Goal: Transaction & Acquisition: Purchase product/service

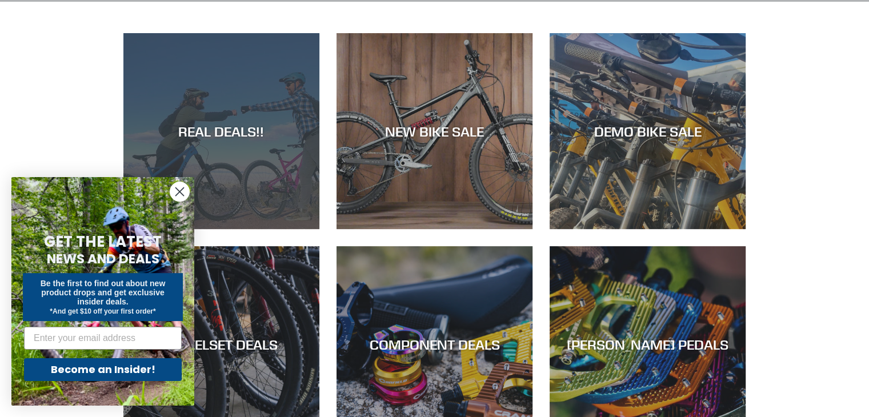
scroll to position [222, 0]
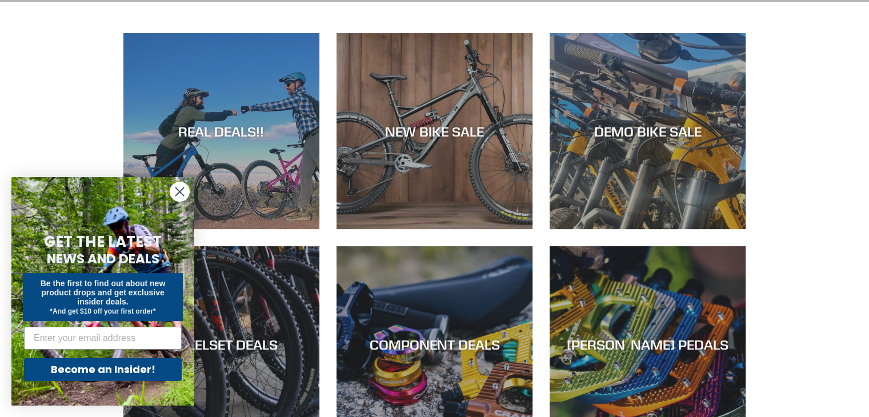
click at [180, 187] on circle "Close dialog" at bounding box center [179, 191] width 19 height 19
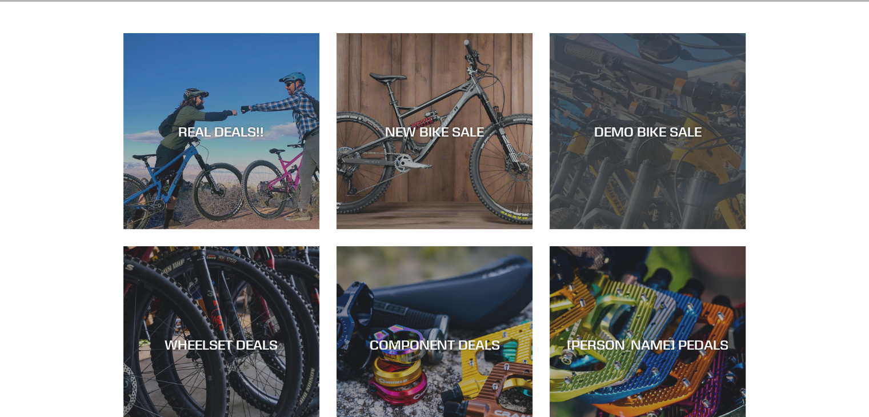
click at [627, 229] on div "DEMO BIKE SALE" at bounding box center [648, 229] width 196 height 0
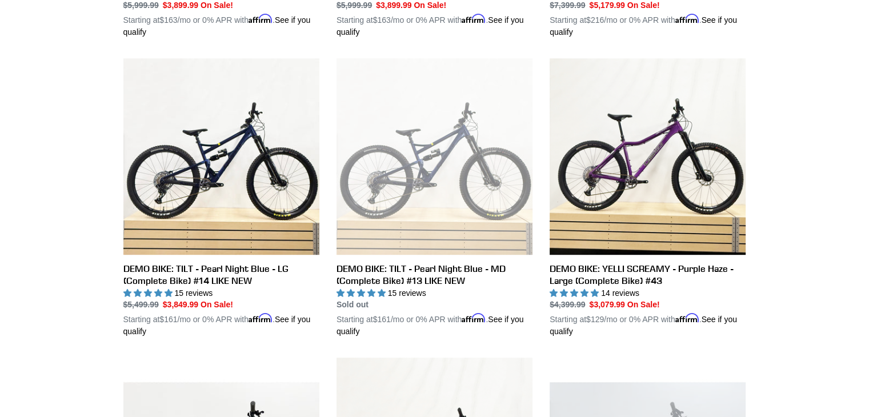
scroll to position [574, 0]
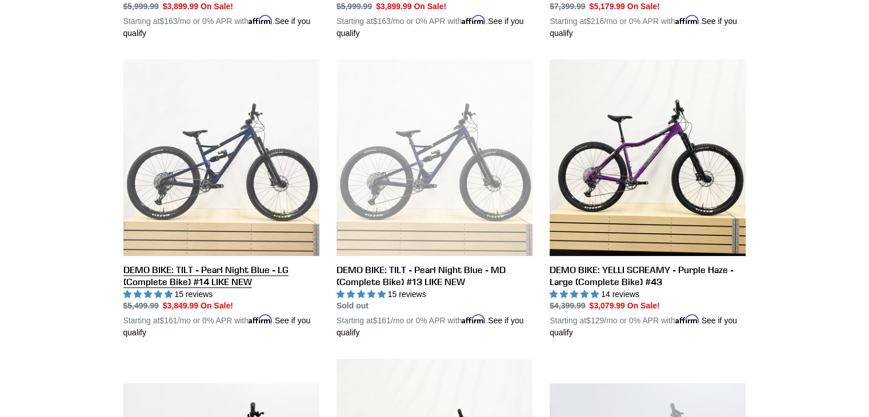
click at [224, 275] on link "DEMO BIKE: TILT - Pearl Night Blue - LG (Complete Bike) #14 LIKE NEW" at bounding box center [221, 198] width 196 height 279
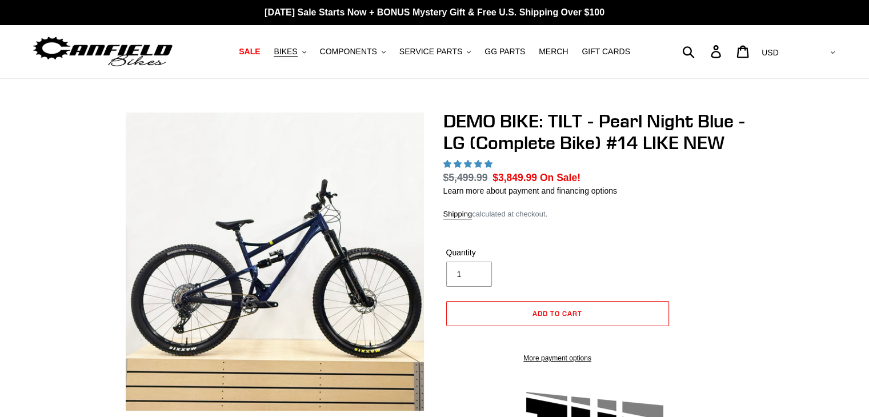
select select "highest-rating"
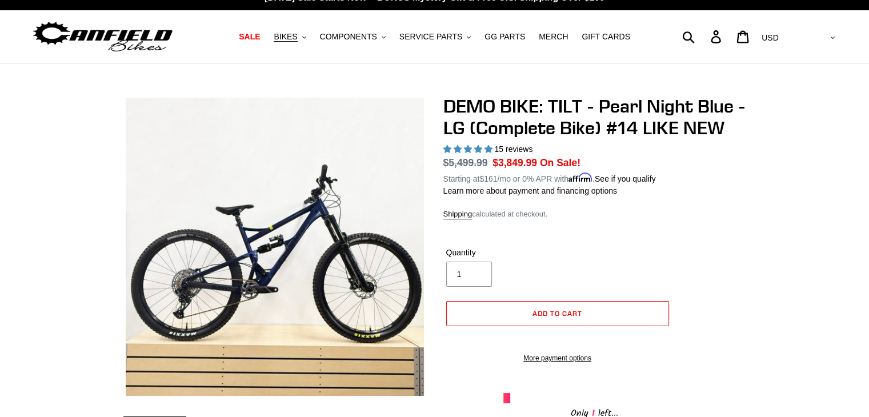
scroll to position [14, 0]
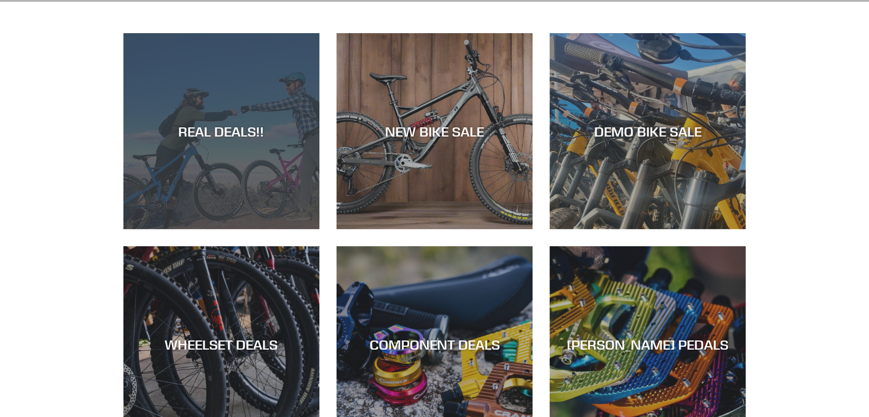
click at [246, 123] on div "REAL DEALS!!" at bounding box center [221, 131] width 196 height 17
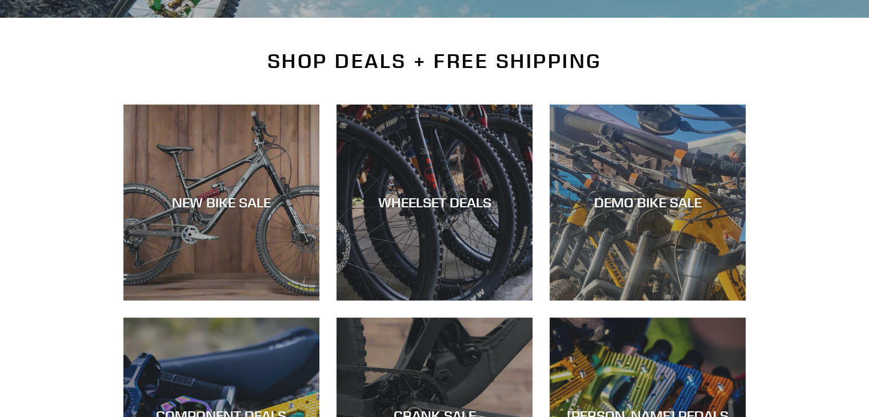
scroll to position [354, 0]
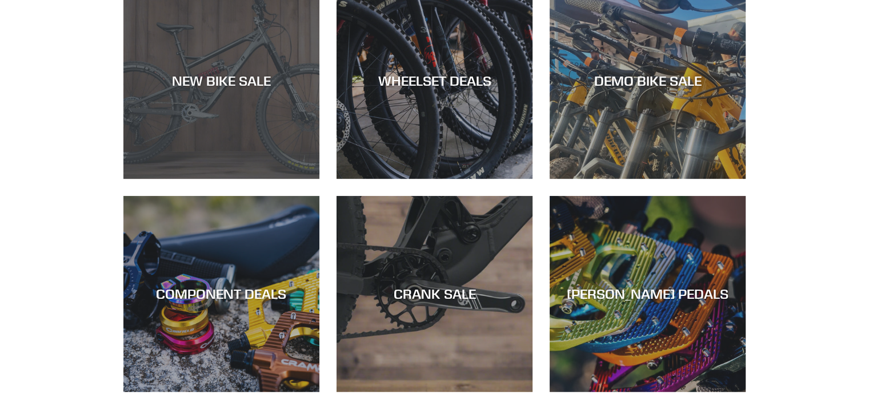
click at [242, 179] on div "NEW BIKE SALE" at bounding box center [221, 179] width 196 height 0
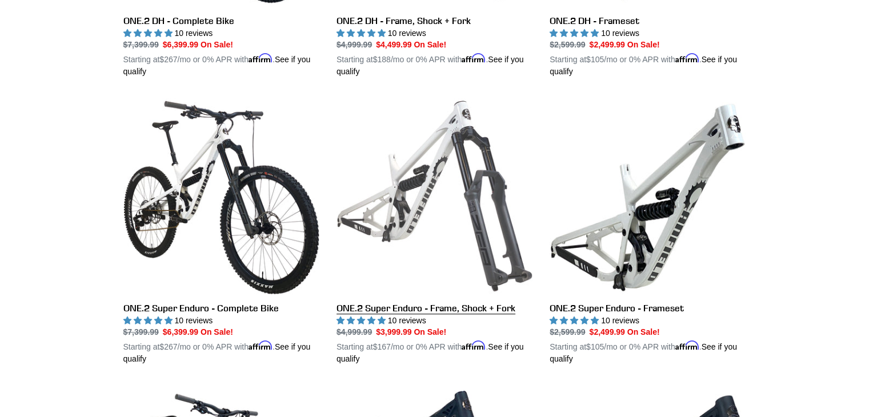
scroll to position [817, 0]
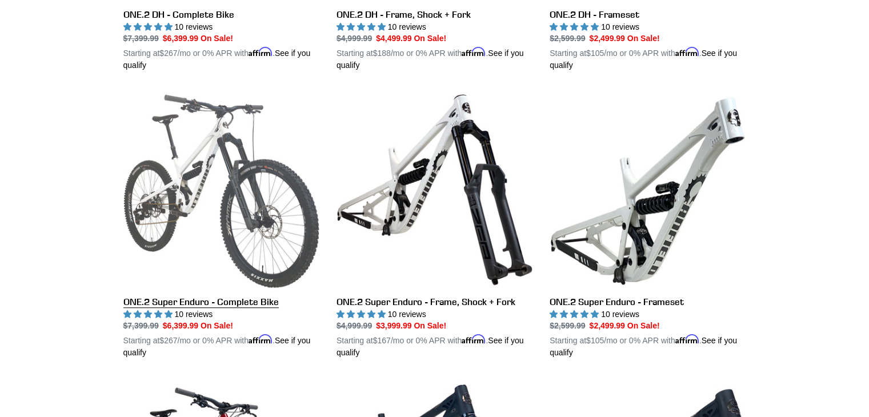
click at [236, 298] on link "ONE.2 Super Enduro - Complete Bike" at bounding box center [221, 224] width 196 height 267
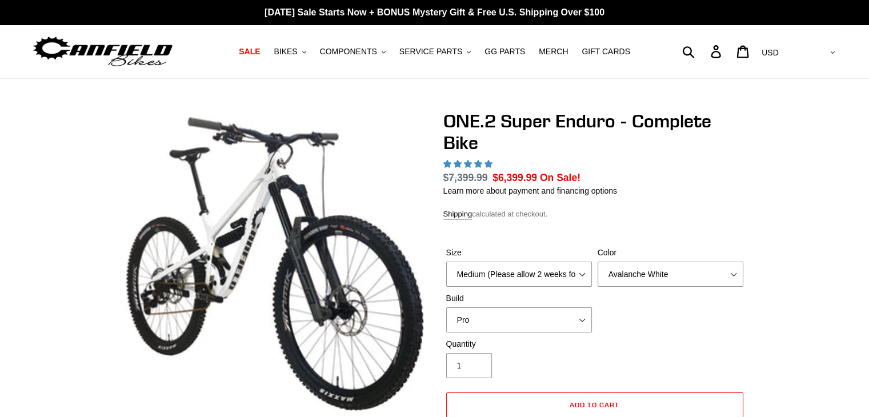
select select "highest-rating"
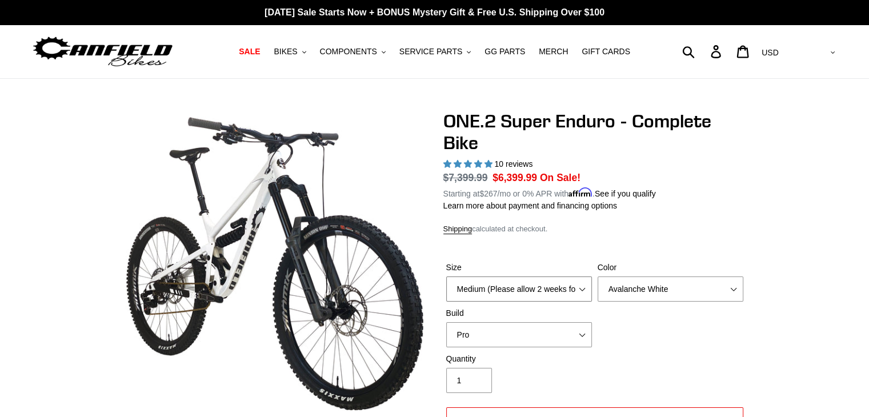
click at [546, 291] on select "Medium (Please allow 2 weeks for delivery) Large (Sold Out)" at bounding box center [519, 289] width 146 height 25
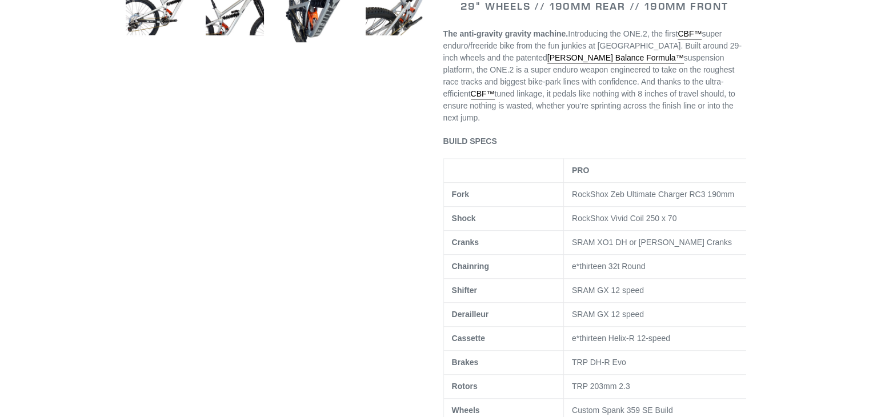
scroll to position [649, 0]
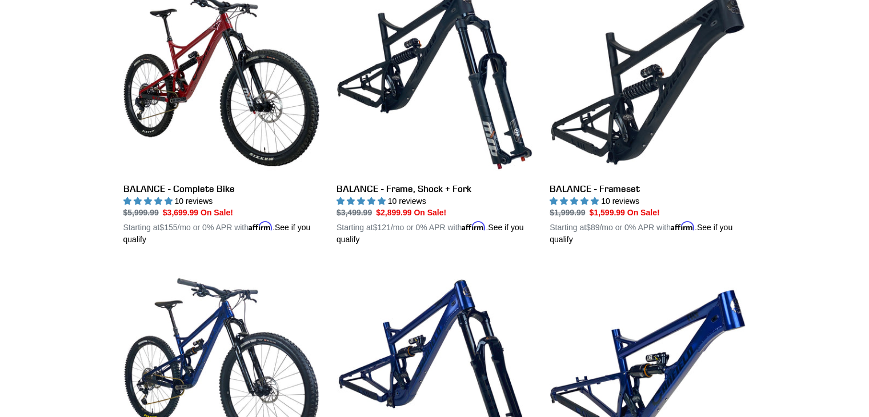
scroll to position [1233, 0]
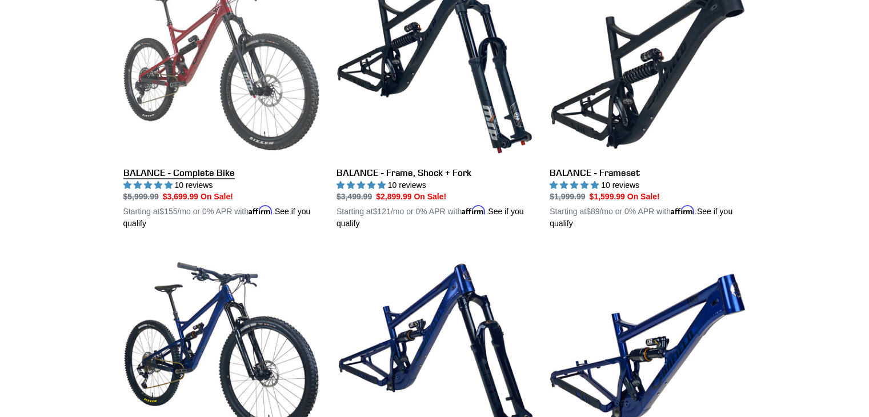
click at [194, 169] on link "BALANCE - Complete Bike" at bounding box center [221, 95] width 196 height 267
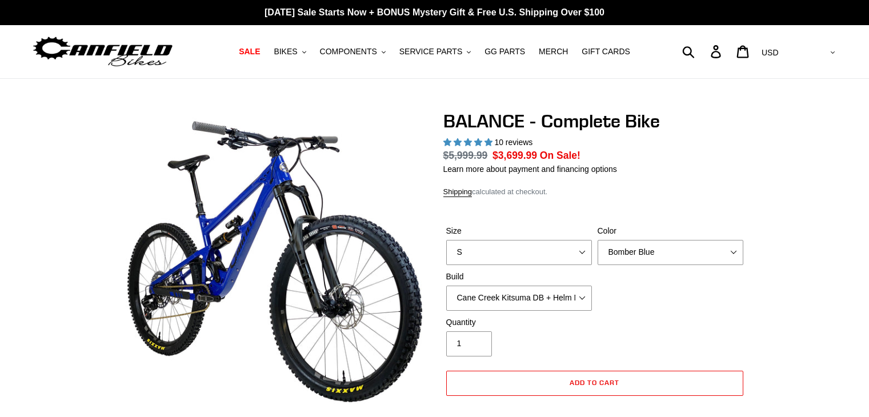
select select "highest-rating"
click at [492, 254] on select "S M L XL" at bounding box center [519, 252] width 146 height 25
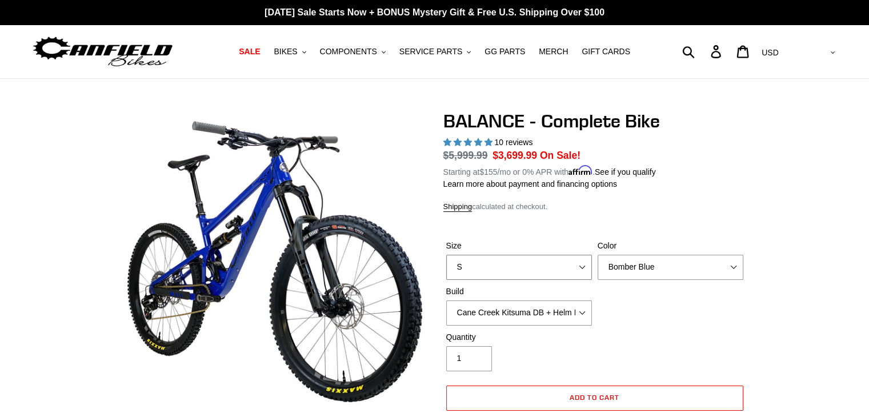
select select "L"
click at [446, 255] on select "S M L XL" at bounding box center [519, 267] width 146 height 25
click at [612, 271] on select "Bomber Blue Goat's Blood Stealth Black" at bounding box center [671, 267] width 146 height 25
click at [598, 255] on select "Bomber Blue Goat's Blood Stealth Black" at bounding box center [671, 267] width 146 height 25
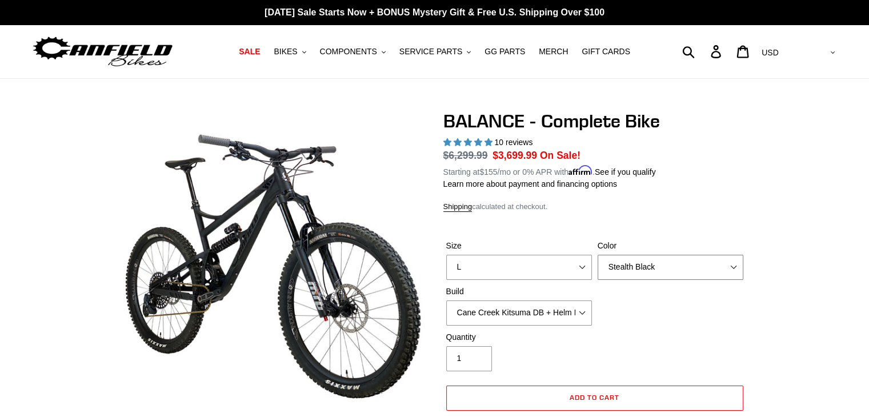
click at [631, 263] on select "Bomber Blue Goat's Blood Stealth Black" at bounding box center [671, 267] width 146 height 25
click at [598, 255] on select "Bomber Blue Goat's Blood Stealth Black" at bounding box center [671, 267] width 146 height 25
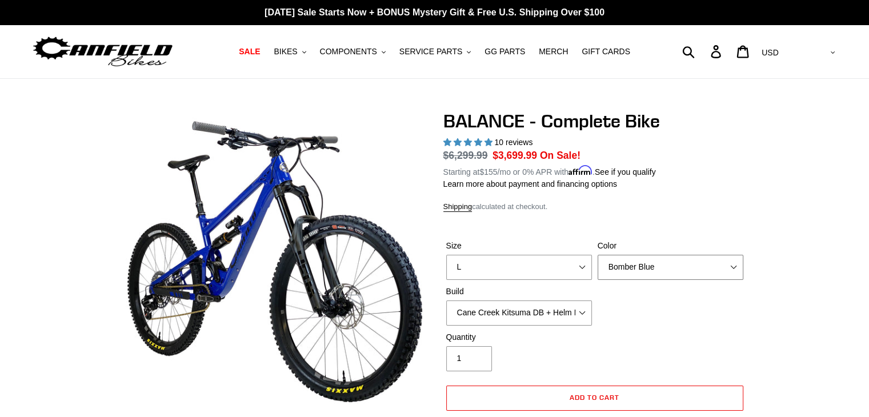
click at [635, 274] on select "Bomber Blue Goat's Blood Stealth Black" at bounding box center [671, 267] width 146 height 25
click at [598, 255] on select "Bomber Blue Goat's Blood Stealth Black" at bounding box center [671, 267] width 146 height 25
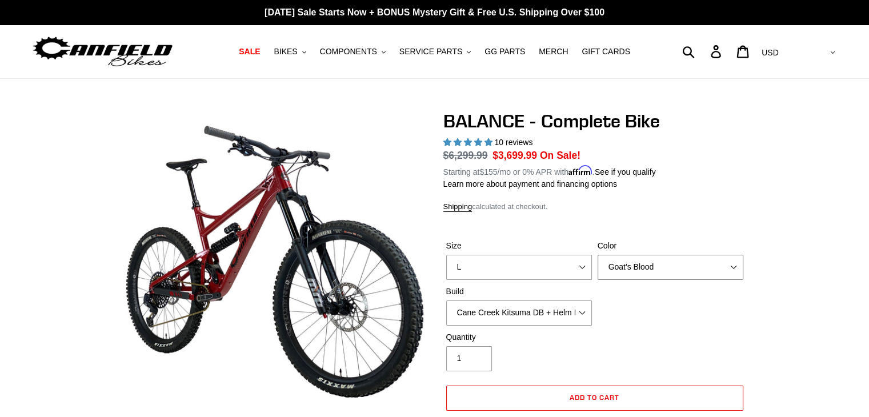
click at [643, 266] on select "Bomber Blue Goat's Blood Stealth Black" at bounding box center [671, 267] width 146 height 25
select select "Stealth Black"
click at [598, 255] on select "Bomber Blue Goat's Blood Stealth Black" at bounding box center [671, 267] width 146 height 25
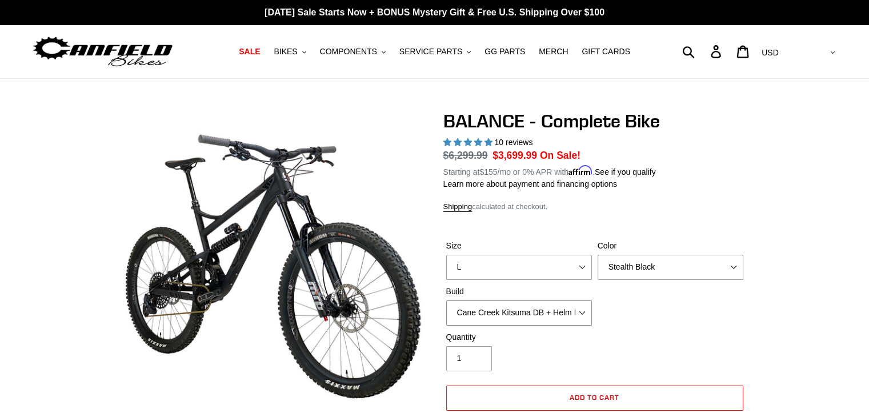
click at [567, 313] on select "Cane Creek Kitsuma DB + Helm MKII + SRAM GX Cane Creek Kitsuma DB + Helm MKII +…" at bounding box center [519, 313] width 146 height 25
select select "RockShox Vivid ULT + Zeb ULT + Shimano XT"
click at [446, 301] on select "Cane Creek Kitsuma DB + Helm MKII + SRAM GX Cane Creek Kitsuma DB + Helm MKII +…" at bounding box center [519, 313] width 146 height 25
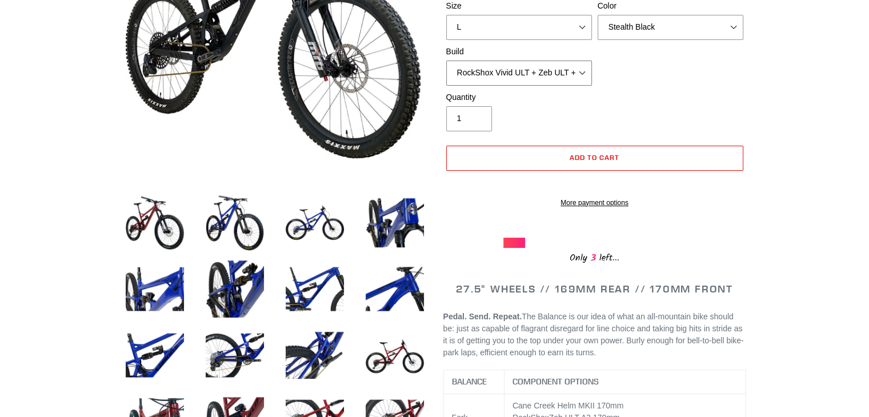
scroll to position [247, 0]
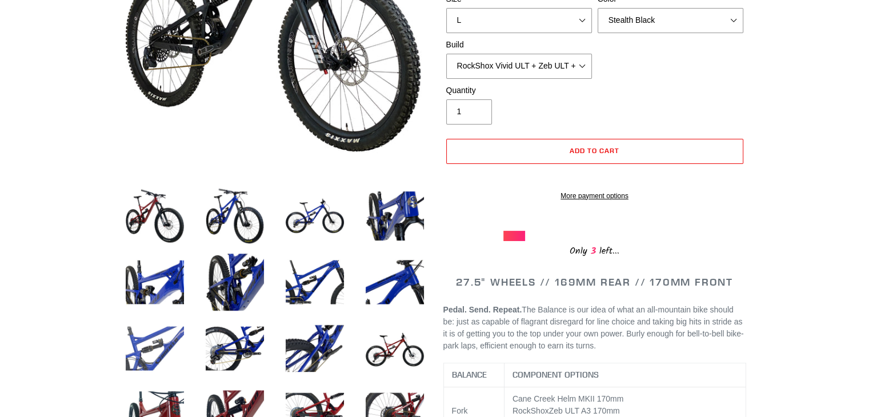
click at [155, 347] on img at bounding box center [154, 348] width 63 height 63
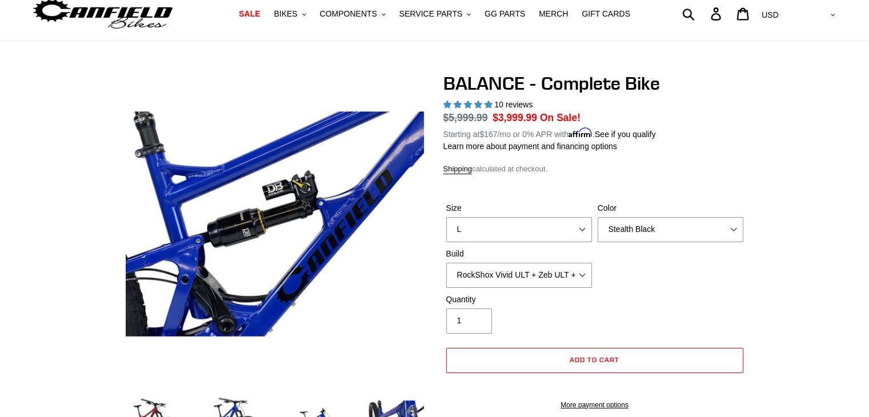
scroll to position [0, 0]
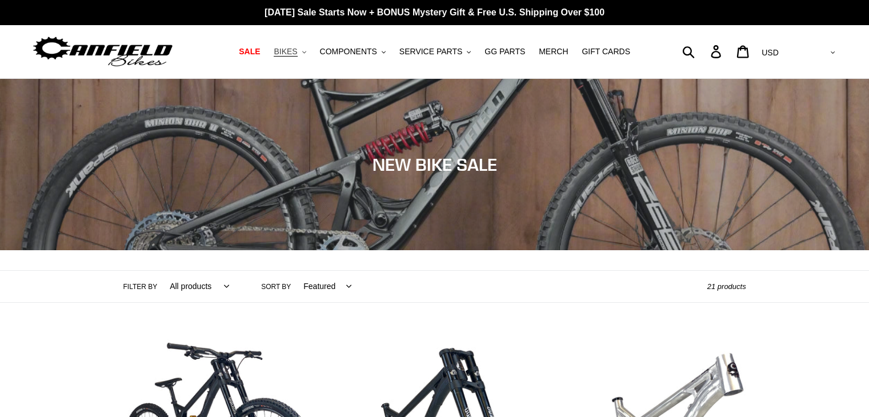
click at [297, 51] on span "BIKES" at bounding box center [285, 52] width 23 height 10
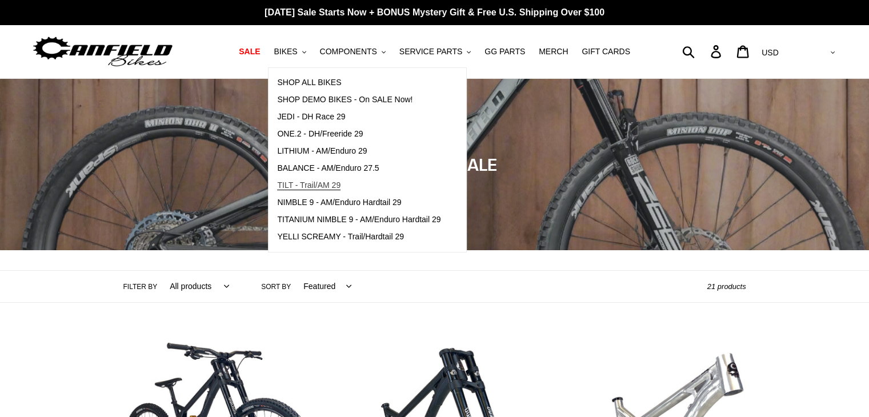
click at [301, 182] on span "TILT - Trail/AM 29" at bounding box center [308, 186] width 63 height 10
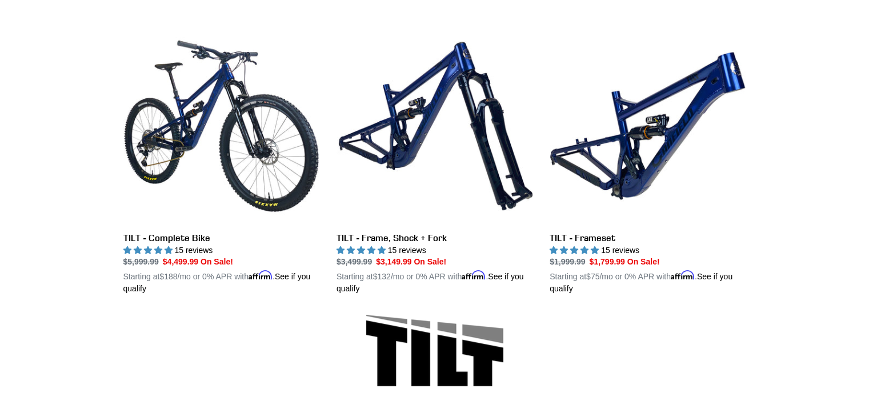
scroll to position [326, 0]
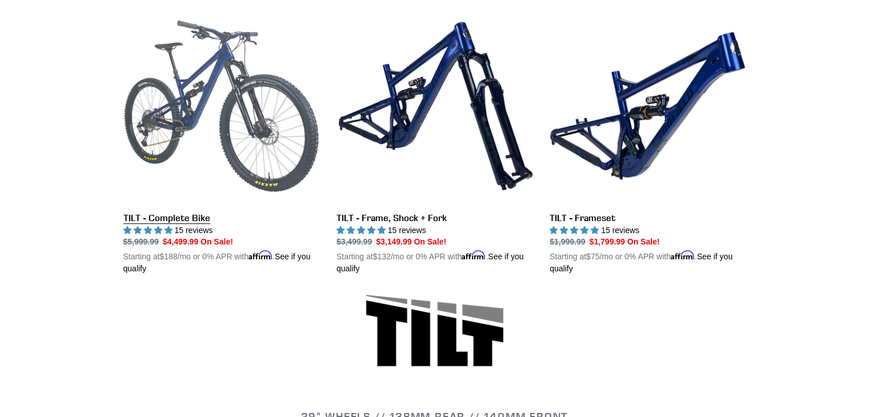
click at [191, 220] on link "TILT - Complete Bike" at bounding box center [221, 141] width 196 height 267
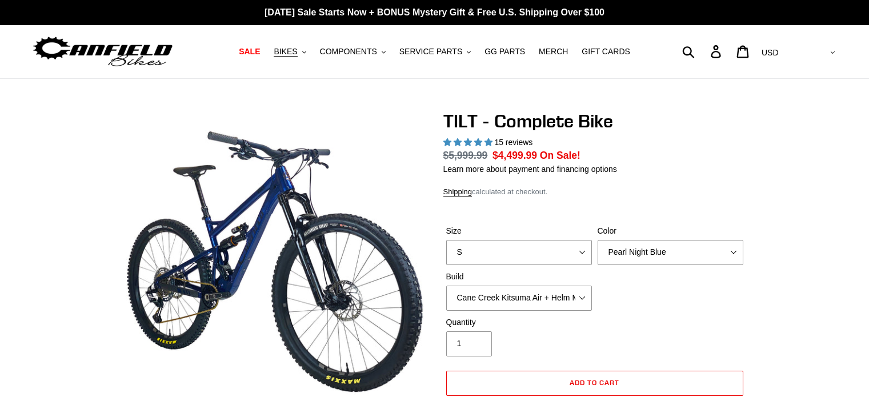
select select "highest-rating"
drag, startPoint x: 0, startPoint y: 0, endPoint x: 482, endPoint y: 243, distance: 539.9
click at [482, 243] on select "S M L" at bounding box center [519, 252] width 146 height 25
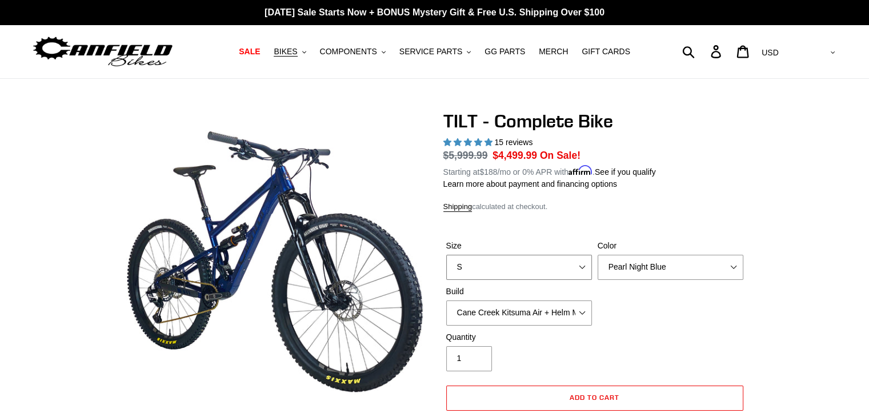
select select "L"
click at [446, 255] on select "S M L" at bounding box center [519, 267] width 146 height 25
click at [619, 266] on select "Pearl Night Blue Stealth Silver Raw" at bounding box center [671, 267] width 146 height 25
click at [598, 255] on select "Pearl Night Blue Stealth Silver Raw" at bounding box center [671, 267] width 146 height 25
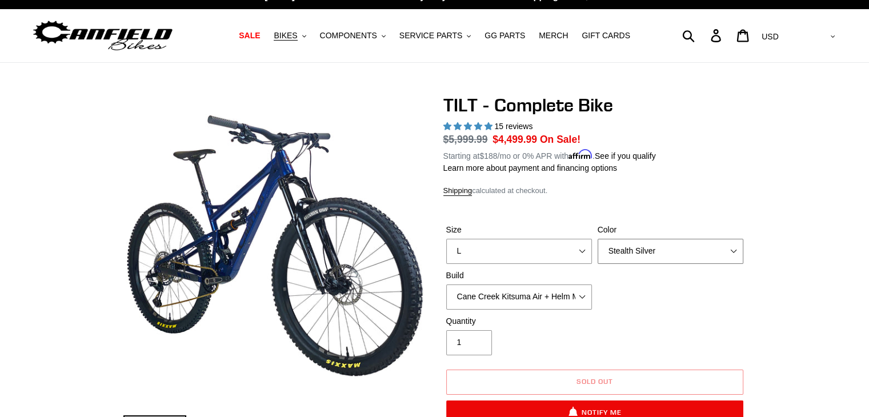
scroll to position [19, 0]
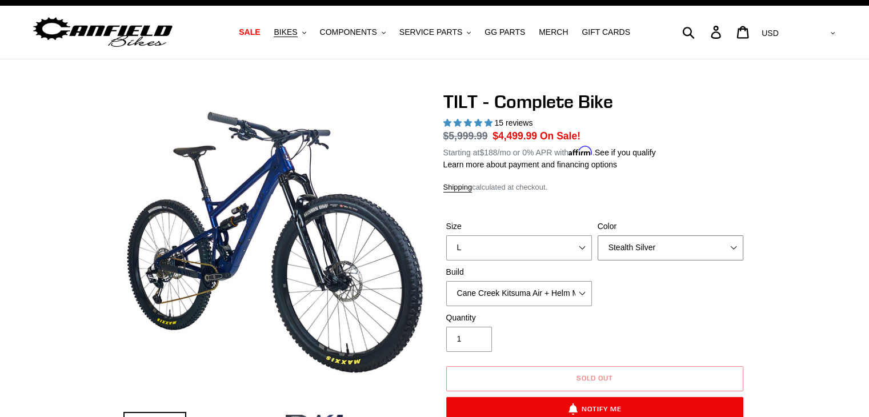
click at [640, 248] on select "Pearl Night Blue Stealth Silver Raw" at bounding box center [671, 247] width 146 height 25
select select "Raw"
click at [598, 235] on select "Pearl Night Blue Stealth Silver Raw" at bounding box center [671, 247] width 146 height 25
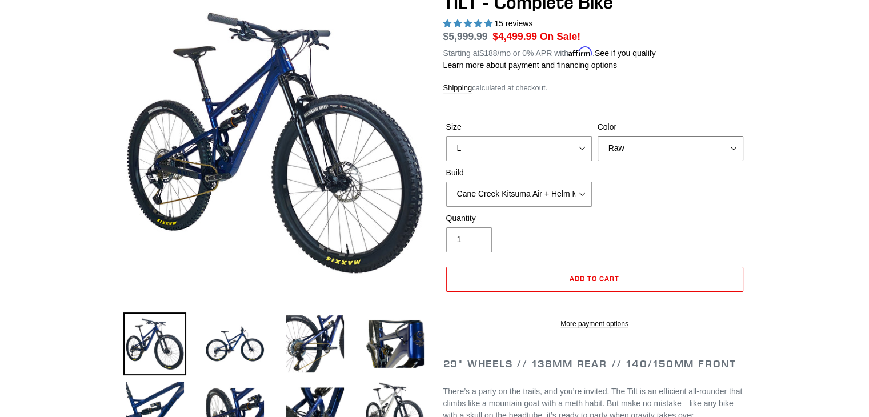
scroll to position [120, 0]
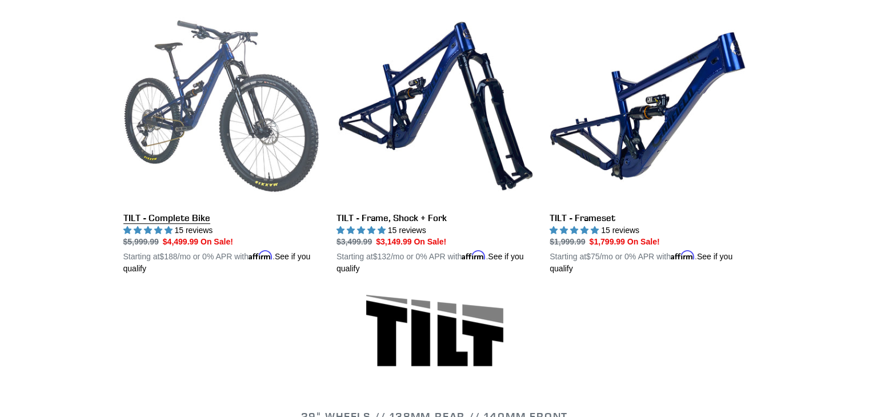
click at [174, 229] on link "TILT - Complete Bike" at bounding box center [221, 141] width 196 height 267
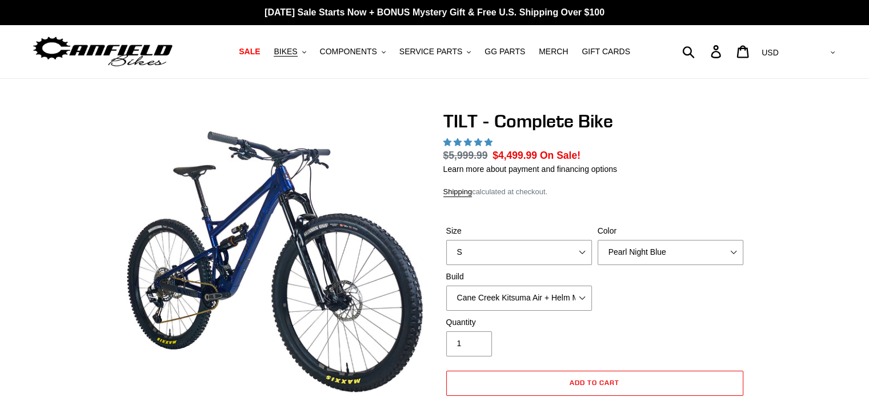
select select "highest-rating"
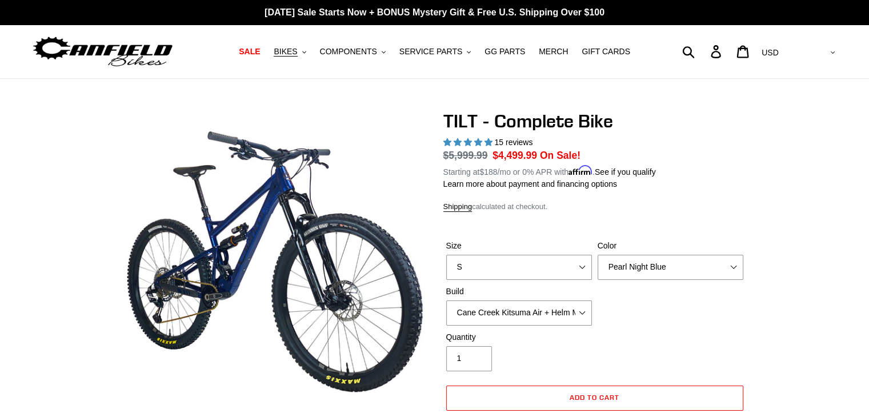
click at [503, 139] on span "15 reviews" at bounding box center [513, 142] width 38 height 9
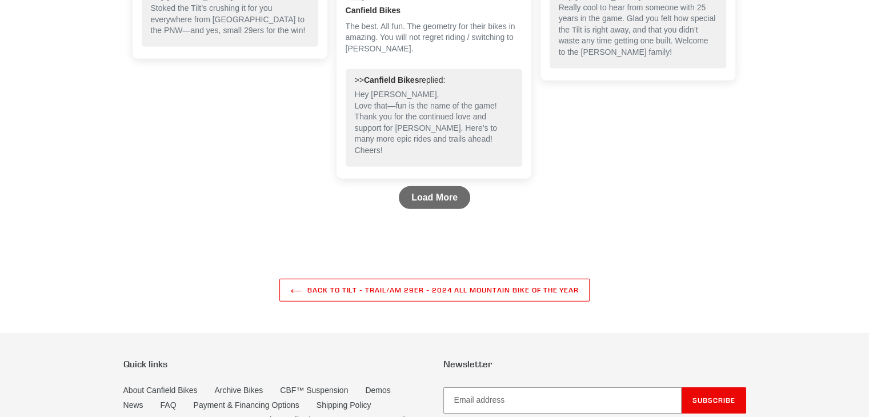
scroll to position [3498, 0]
click at [436, 202] on link "Load More" at bounding box center [434, 197] width 71 height 23
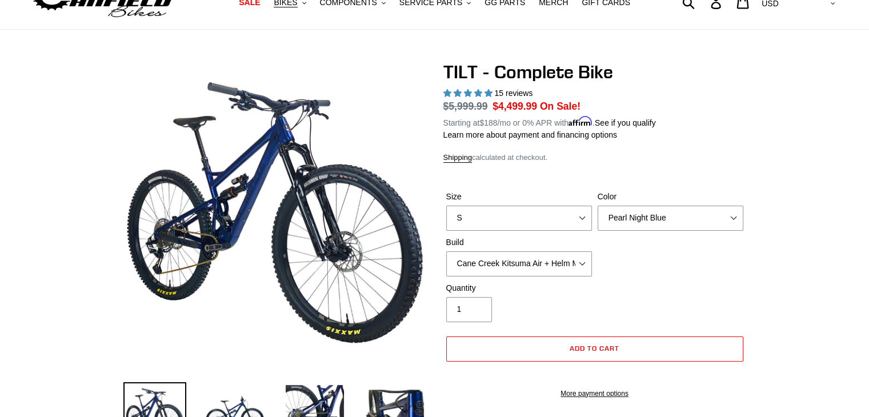
scroll to position [0, 0]
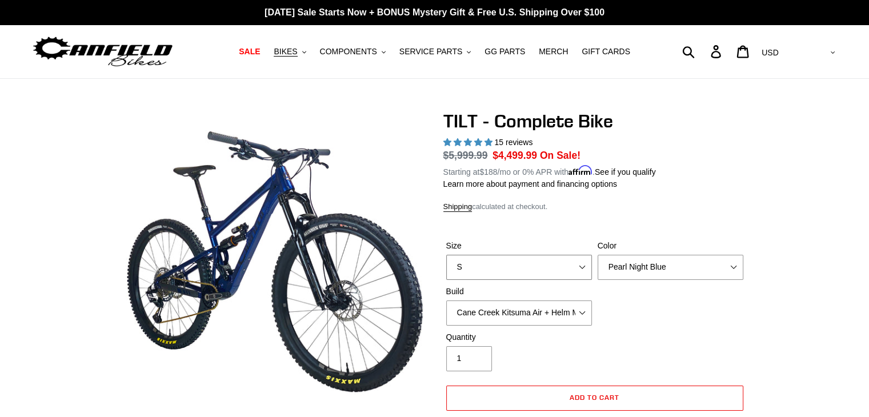
click at [483, 261] on select "S M L" at bounding box center [519, 267] width 146 height 25
select select "L"
click at [446, 255] on select "S M L" at bounding box center [519, 267] width 146 height 25
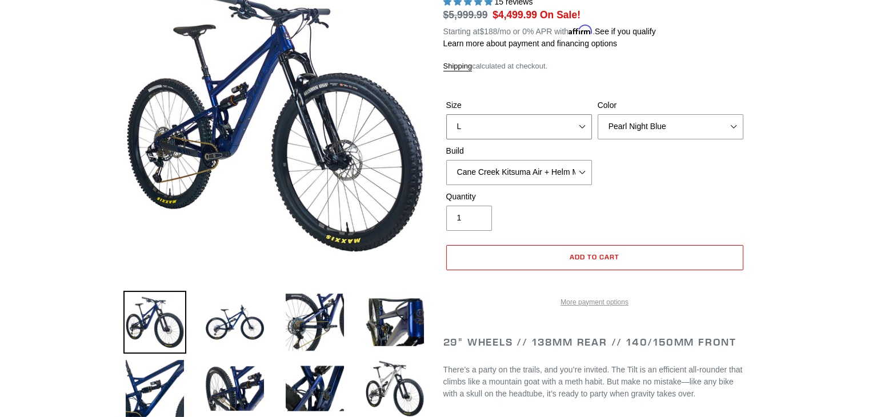
scroll to position [167, 0]
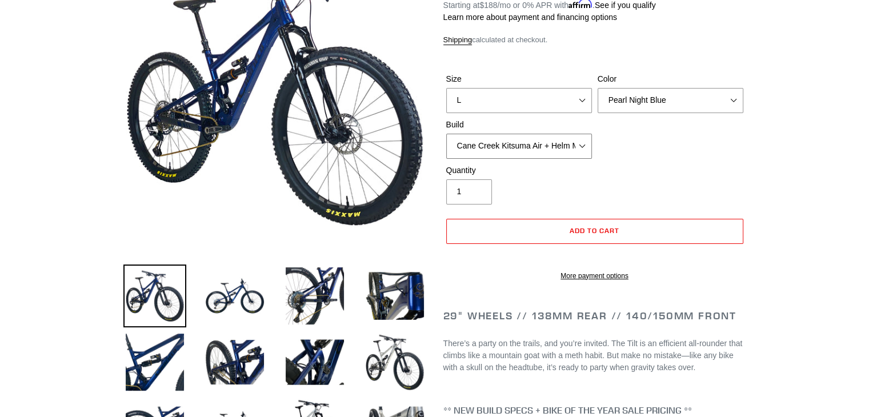
click at [536, 145] on select "Cane Creek Kitsuma Air + Helm MKII 140 + SRAM GX Cane Creek Kitsuma Air + Helm …" at bounding box center [519, 146] width 146 height 25
select select "RockShox SD ULT + Pike ULT 140 + Shimano XT"
click at [446, 134] on select "Cane Creek Kitsuma Air + Helm MKII 140 + SRAM GX Cane Creek Kitsuma Air + Helm …" at bounding box center [519, 146] width 146 height 25
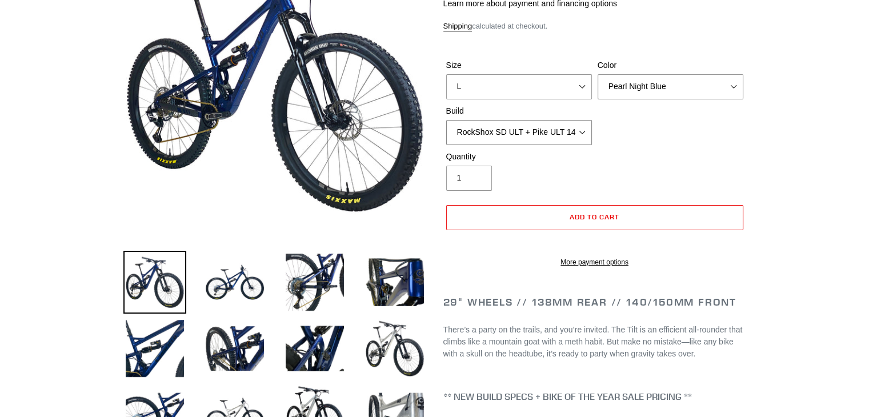
scroll to position [183, 0]
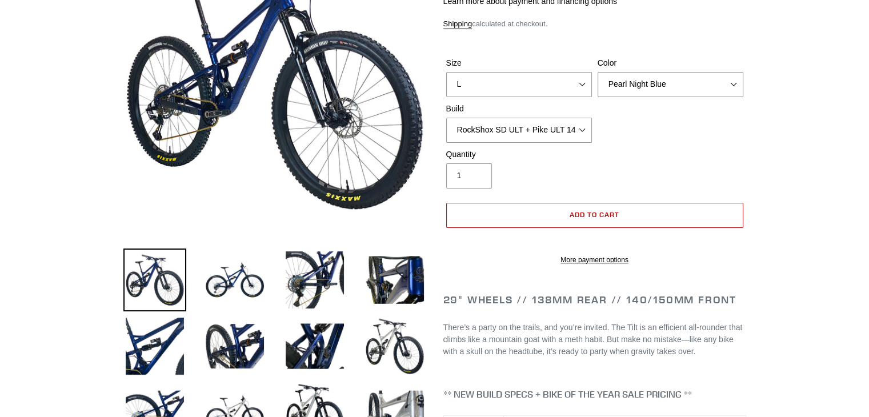
click at [550, 218] on button "Add to cart" at bounding box center [594, 215] width 297 height 25
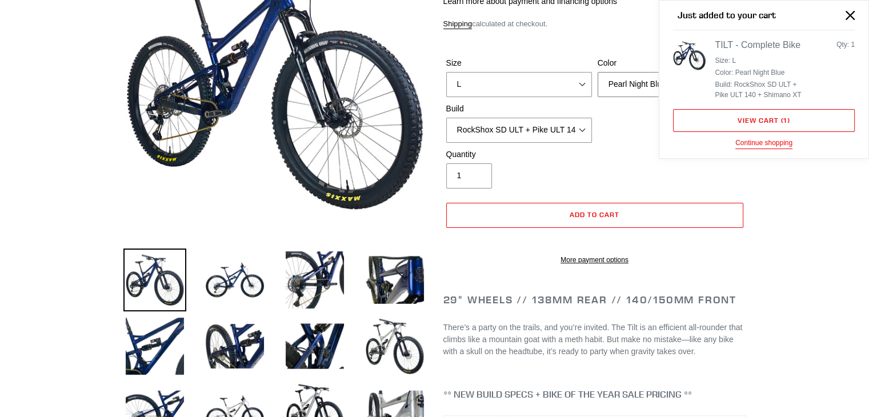
click at [615, 81] on select "Pearl Night Blue Stealth Silver Raw" at bounding box center [671, 84] width 146 height 25
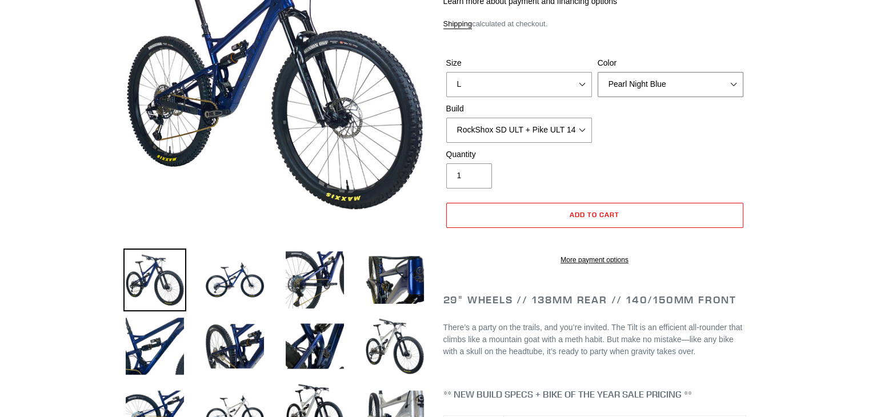
select select "Raw"
click at [598, 72] on select "Pearl Night Blue Stealth Silver Raw" at bounding box center [671, 84] width 146 height 25
click at [590, 215] on span "Add to cart" at bounding box center [595, 214] width 50 height 9
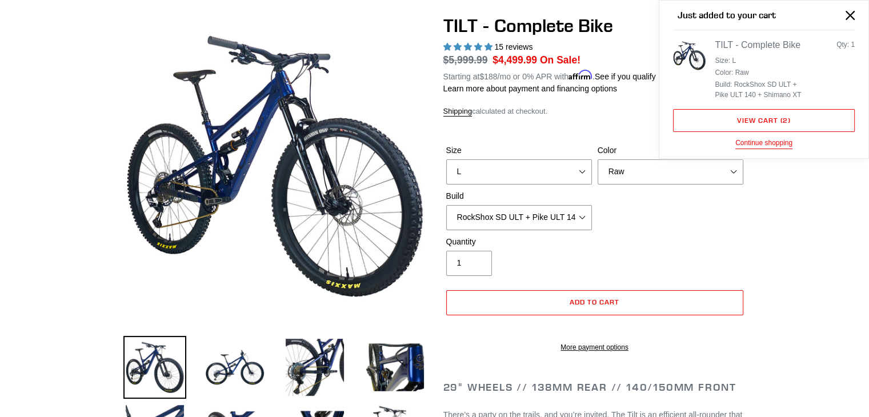
scroll to position [91, 0]
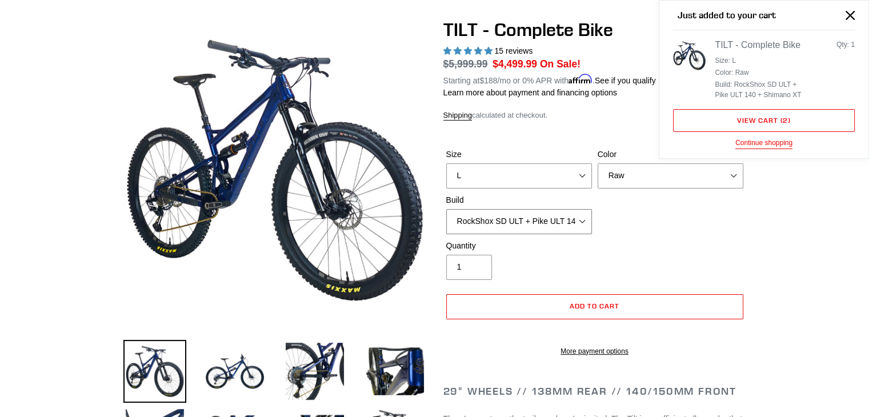
click at [539, 223] on select "Cane Creek Kitsuma Air + Helm MKII 140 + SRAM GX Cane Creek Kitsuma Air + Helm …" at bounding box center [519, 221] width 146 height 25
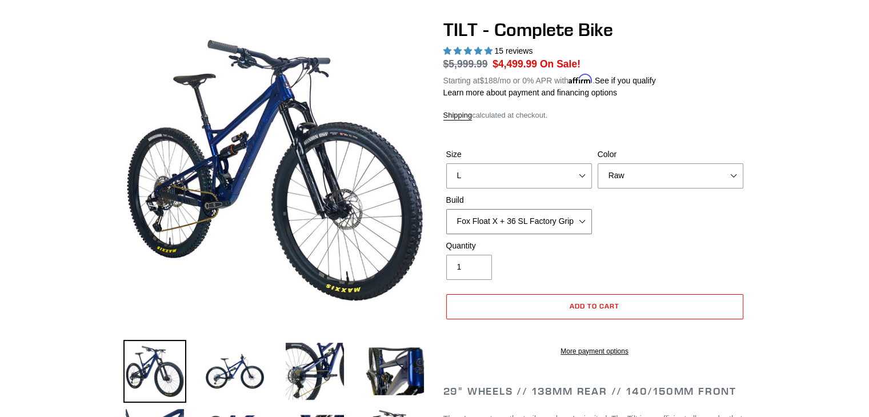
click at [446, 209] on select "Cane Creek Kitsuma Air + Helm MKII 140 + SRAM GX Cane Creek Kitsuma Air + Helm …" at bounding box center [519, 221] width 146 height 25
click at [548, 221] on select "Cane Creek Kitsuma Air + Helm MKII 140 + SRAM GX Cane Creek Kitsuma Air + Helm …" at bounding box center [519, 221] width 146 height 25
click at [446, 209] on select "Cane Creek Kitsuma Air + Helm MKII 140 + SRAM GX Cane Creek Kitsuma Air + Helm …" at bounding box center [519, 221] width 146 height 25
click at [589, 317] on button "Add to cart" at bounding box center [594, 306] width 297 height 25
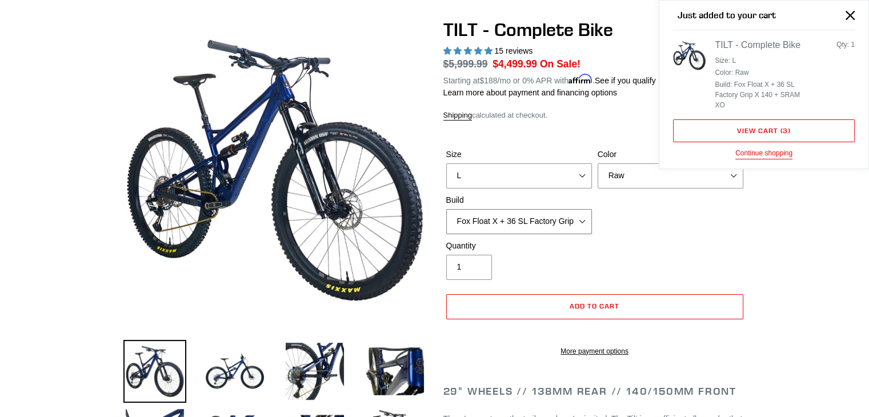
click at [548, 218] on select "Cane Creek Kitsuma Air + Helm MKII 140 + SRAM GX Cane Creek Kitsuma Air + Helm …" at bounding box center [519, 221] width 146 height 25
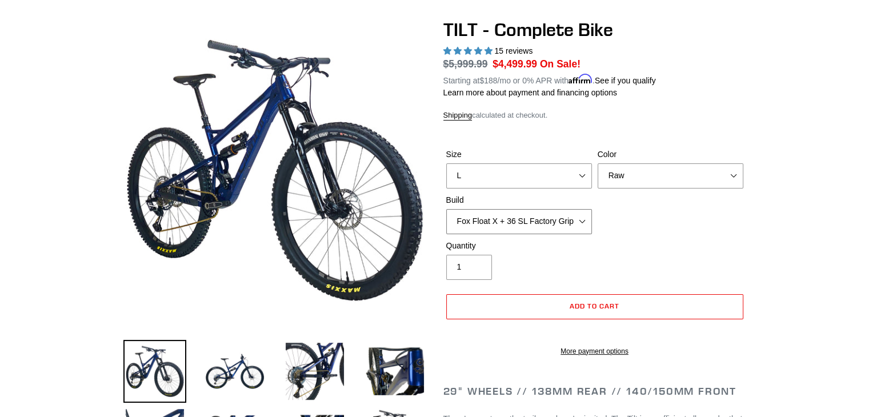
select select "RockShox SD ULT + Pike ULT 140 + Shimano XT"
click at [446, 209] on select "Cane Creek Kitsuma Air + Helm MKII 140 + SRAM GX Cane Creek Kitsuma Air + Helm …" at bounding box center [519, 221] width 146 height 25
click at [563, 301] on button "Add to cart" at bounding box center [594, 306] width 297 height 25
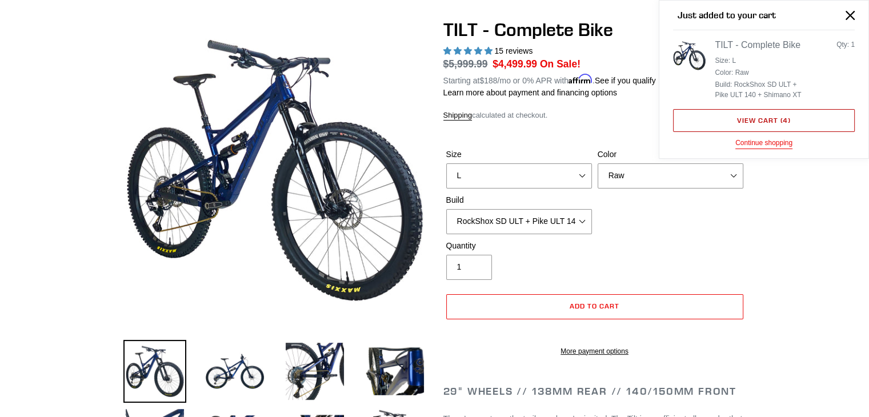
click at [779, 119] on link "View cart ( 4 )" at bounding box center [764, 120] width 182 height 23
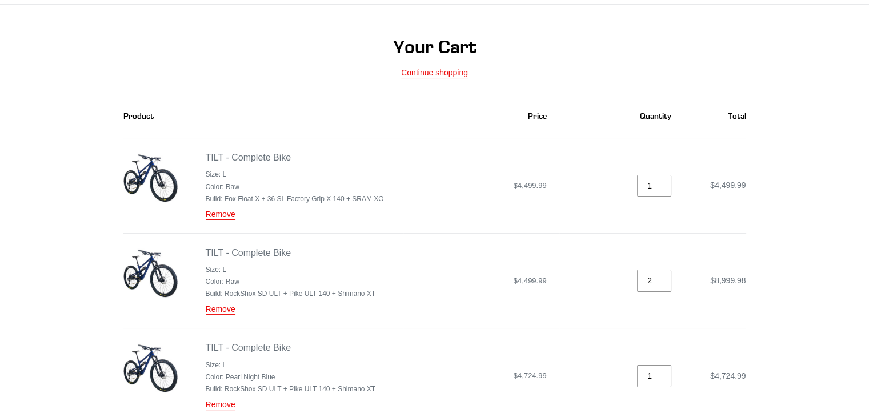
scroll to position [73, 0]
click at [656, 278] on input "2" at bounding box center [654, 282] width 34 height 22
type input "1"
click at [662, 285] on input "1" at bounding box center [654, 282] width 34 height 22
click at [510, 227] on td "Regular price $4,499.99 Qty 1 Error" at bounding box center [481, 186] width 156 height 95
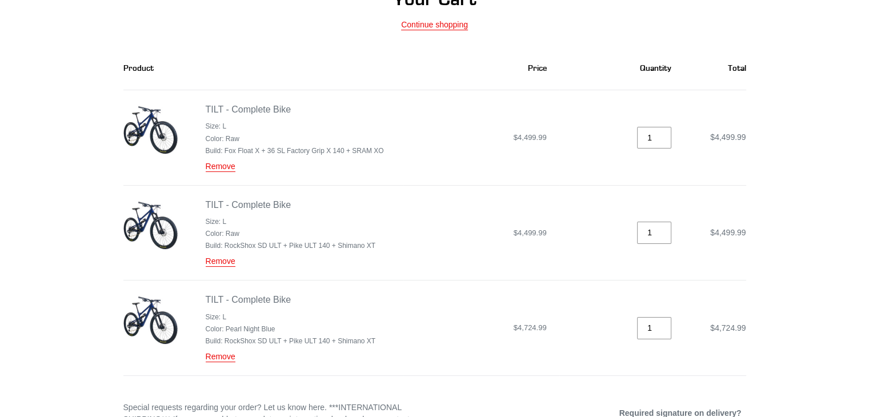
scroll to position [125, 0]
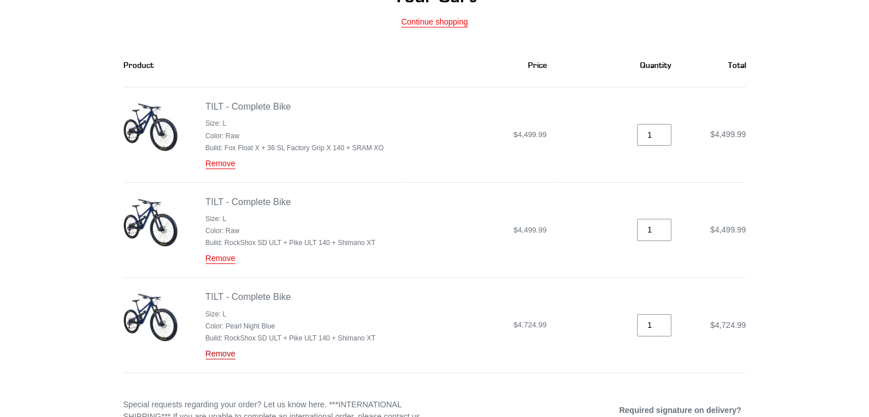
click at [222, 355] on link "Remove" at bounding box center [221, 354] width 30 height 10
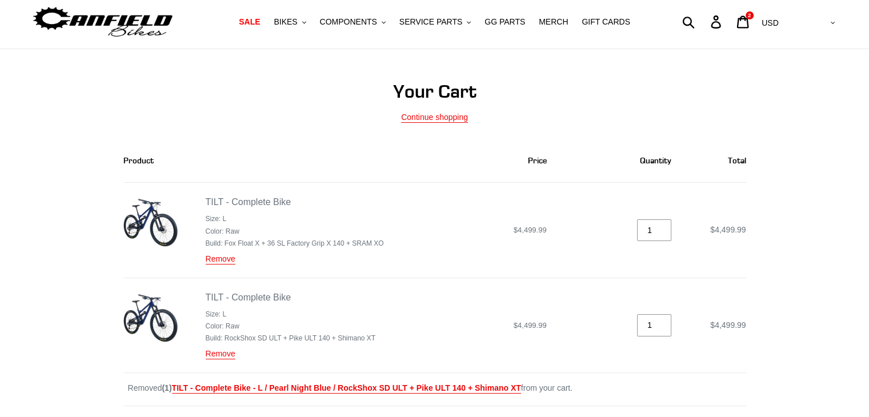
scroll to position [27, 0]
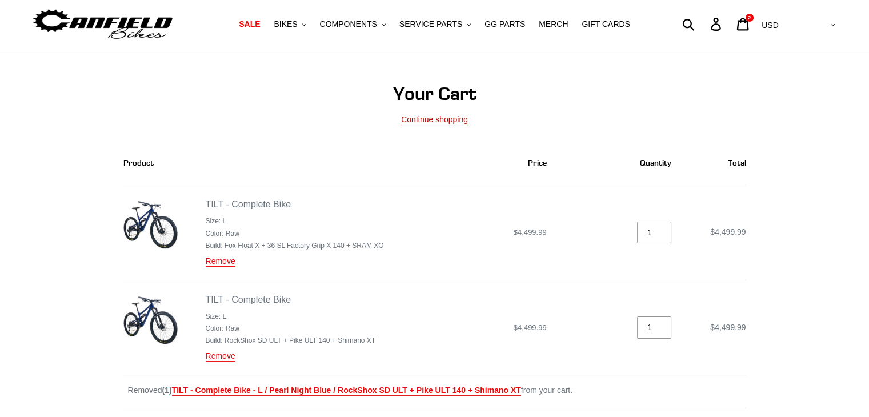
click at [422, 119] on link "Continue shopping" at bounding box center [434, 120] width 67 height 10
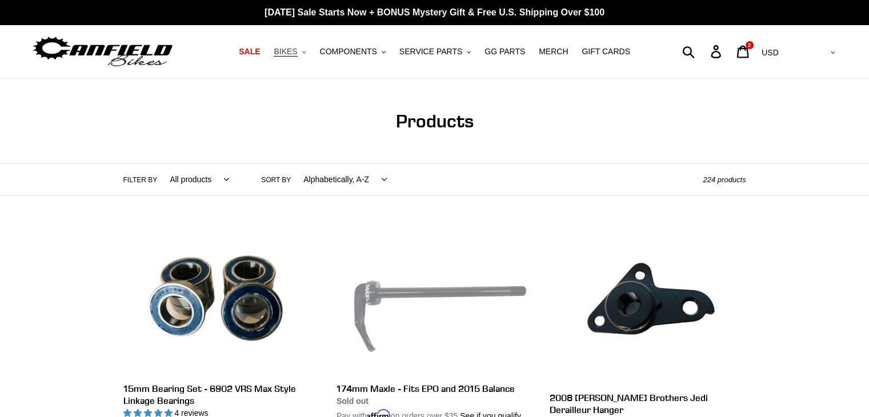
click at [295, 54] on span "BIKES" at bounding box center [285, 52] width 23 height 10
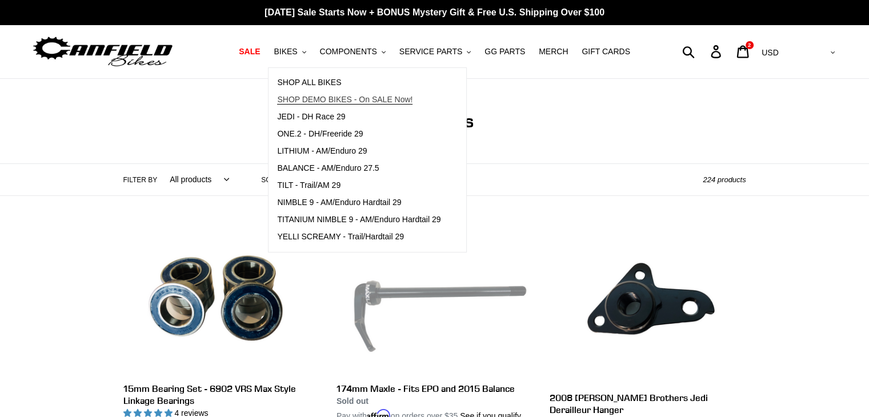
click at [305, 98] on span "SHOP DEMO BIKES - On SALE Now!" at bounding box center [344, 100] width 135 height 10
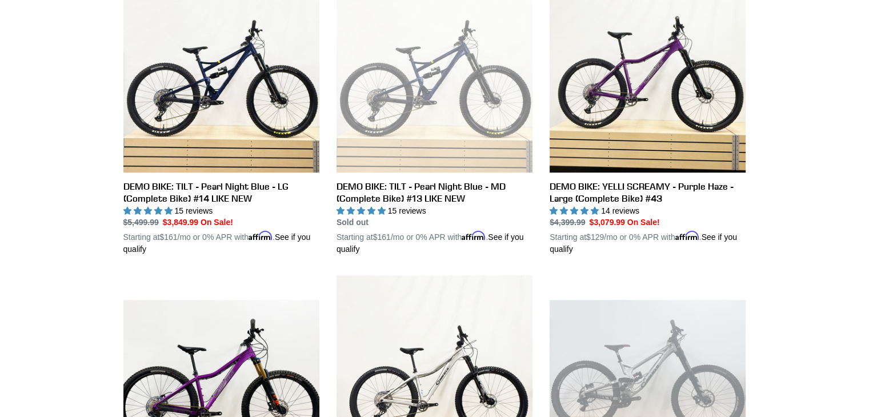
scroll to position [658, 0]
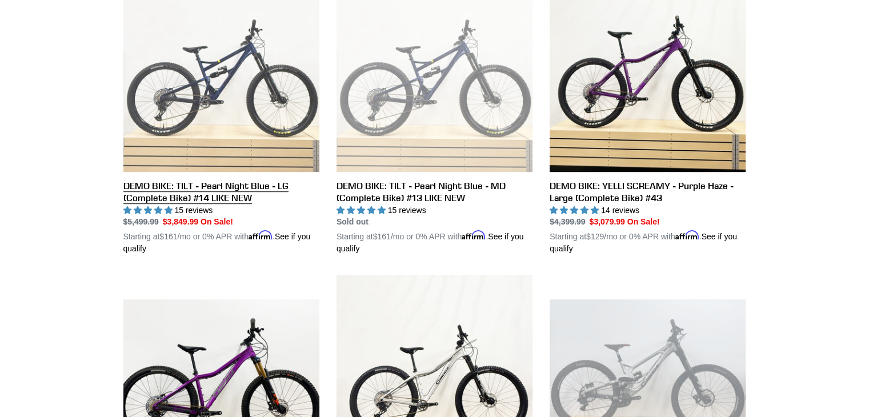
click at [227, 186] on link "DEMO BIKE: TILT - Pearl Night Blue - LG (Complete Bike) #14 LIKE NEW" at bounding box center [221, 114] width 196 height 279
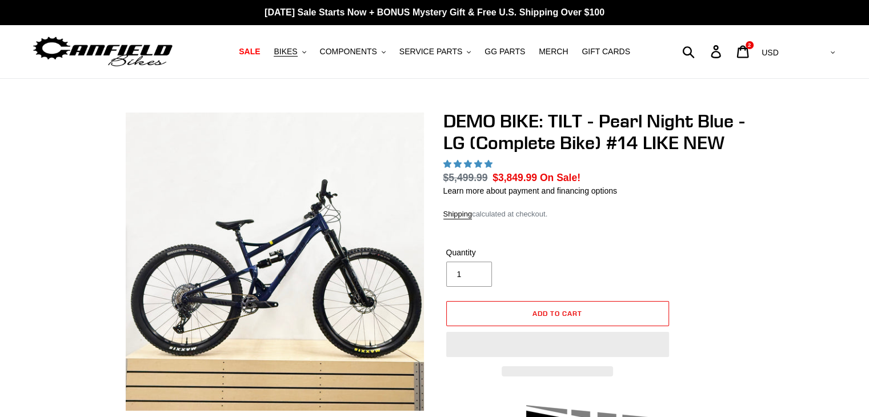
select select "highest-rating"
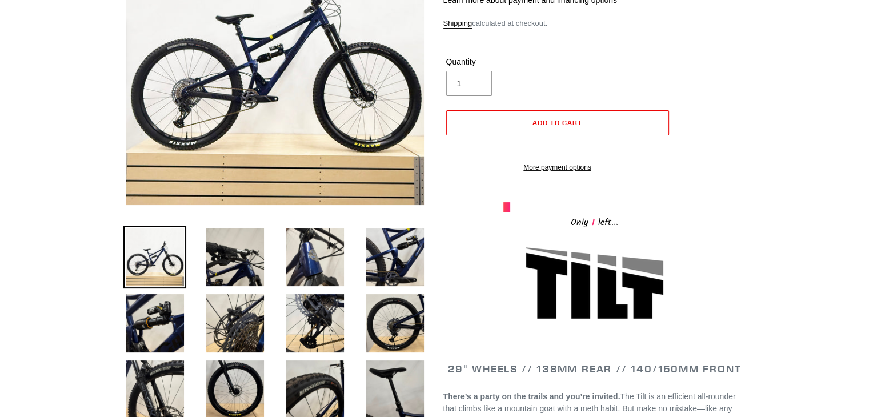
scroll to position [127, 0]
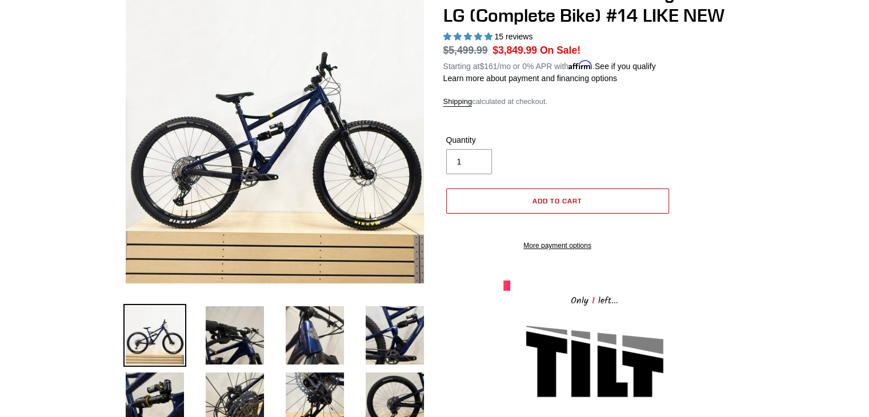
click at [592, 202] on button "Add to cart" at bounding box center [557, 201] width 223 height 25
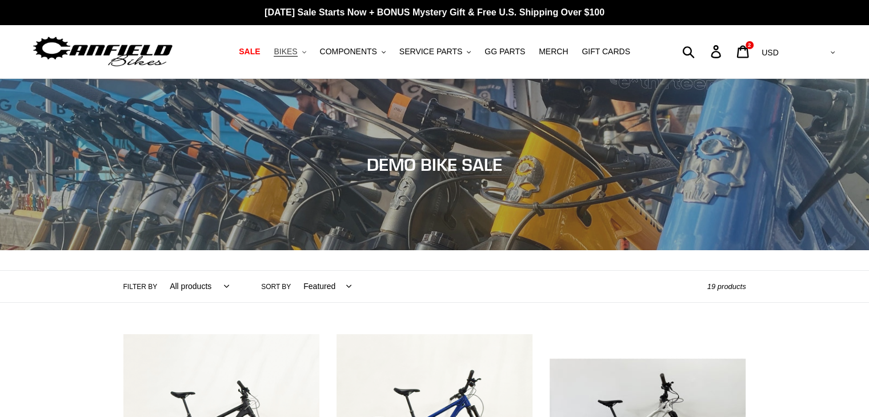
click at [297, 55] on span "BIKES" at bounding box center [285, 52] width 23 height 10
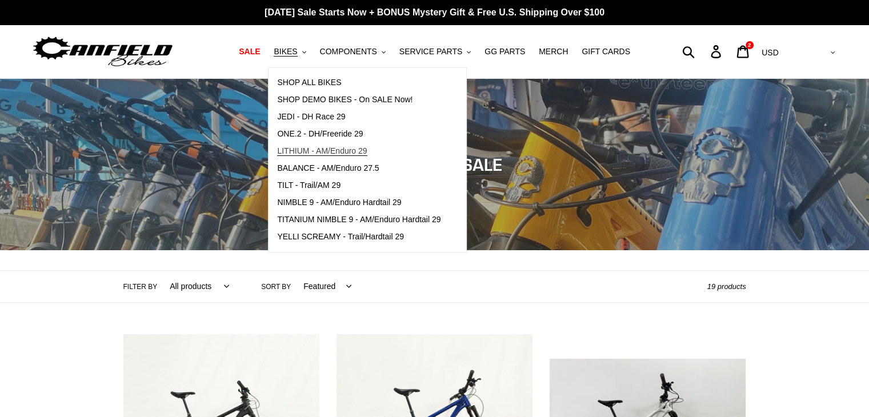
click at [346, 152] on span "LITHIUM - AM/Enduro 29" at bounding box center [322, 151] width 90 height 10
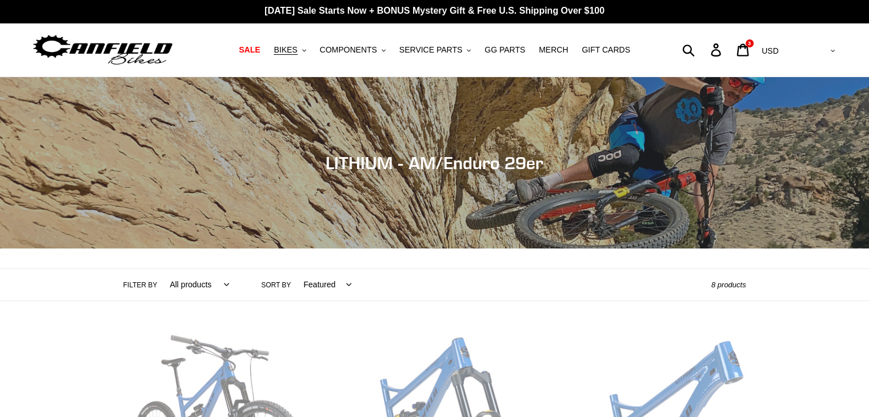
scroll to position [3, 0]
